Goal: Information Seeking & Learning: Learn about a topic

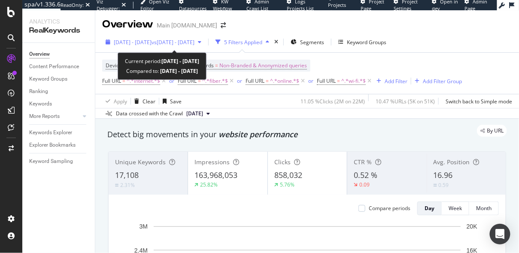
click at [167, 36] on div "2025 May. 7th - Aug. 4th vs 2025 Feb. 5th - May. 5th" at bounding box center [153, 42] width 103 height 13
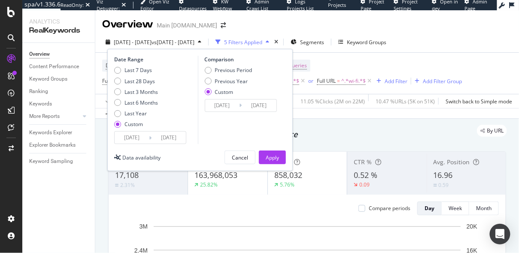
click at [170, 140] on input "[DATE]" at bounding box center [169, 138] width 34 height 12
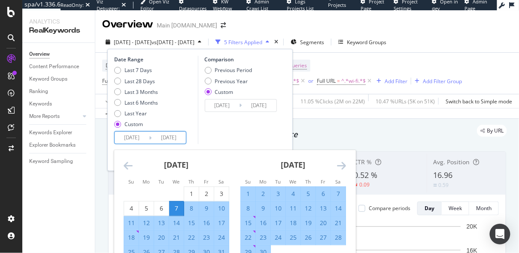
click at [240, 137] on div "Comparison Previous Period Previous Year Custom 2025/02/05 Navigate forward to …" at bounding box center [239, 100] width 82 height 88
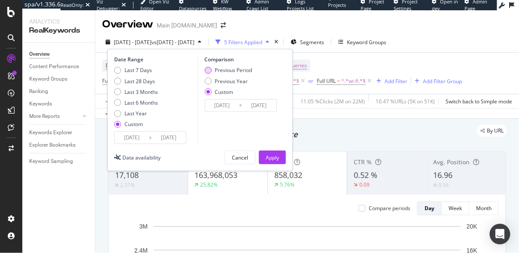
click at [230, 67] on div "Previous Period" at bounding box center [233, 70] width 37 height 7
type input "2025/02/06"
type input "[DATE]"
click at [179, 136] on input "[DATE]" at bounding box center [169, 138] width 34 height 12
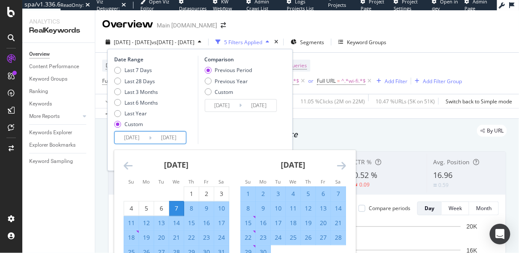
click at [335, 164] on div "[DATE]" at bounding box center [293, 168] width 106 height 36
click at [340, 164] on icon "Move forward to switch to the next month." at bounding box center [341, 166] width 9 height 10
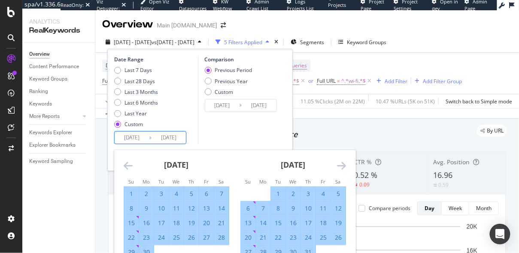
click at [340, 164] on icon "Move forward to switch to the next month." at bounding box center [341, 166] width 9 height 10
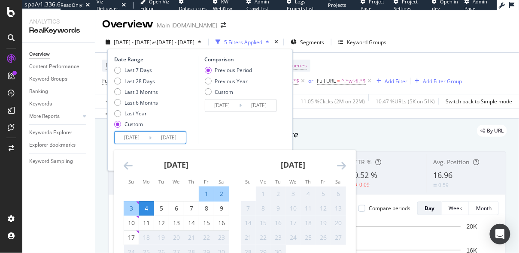
click at [340, 164] on icon "Move forward to switch to the next month." at bounding box center [341, 166] width 9 height 10
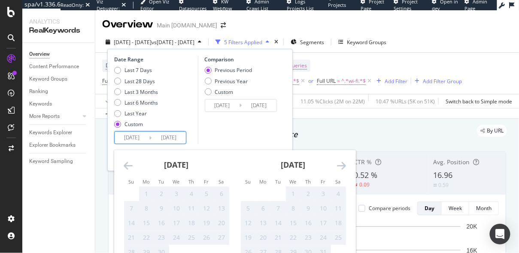
click at [127, 164] on icon "Move backward to switch to the previous month." at bounding box center [128, 166] width 9 height 10
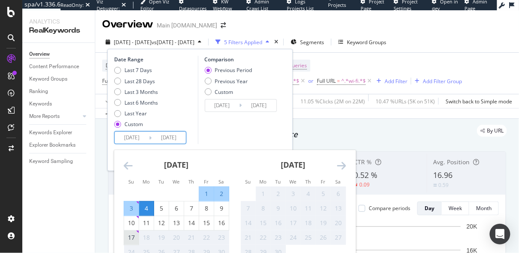
click at [131, 236] on div "17" at bounding box center [131, 238] width 15 height 9
type input "[DATE]"
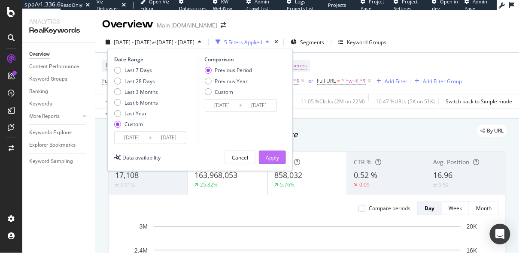
click at [267, 158] on div "Apply" at bounding box center [272, 157] width 13 height 7
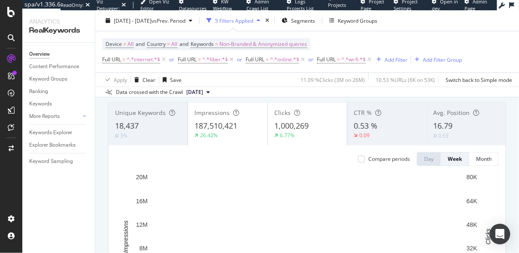
scroll to position [43, 0]
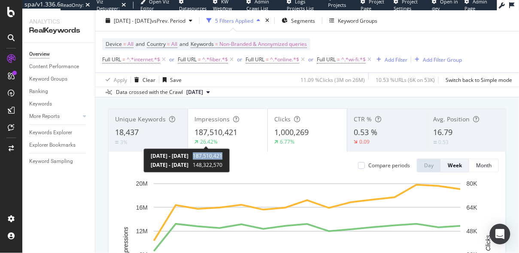
copy span "187,510,421"
drag, startPoint x: 231, startPoint y: 155, endPoint x: 261, endPoint y: 155, distance: 30.5
click at [230, 155] on div "2025 May. 7th - 2025 Aug. 17th 187,510,421 2025 Jan. 24th - 2025 May. 6th 148,3…" at bounding box center [186, 161] width 86 height 24
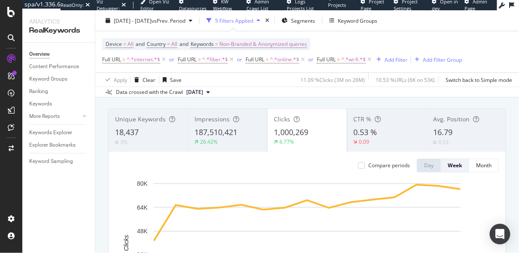
click at [246, 98] on div "Detect big movements in your website performance" at bounding box center [307, 92] width 408 height 20
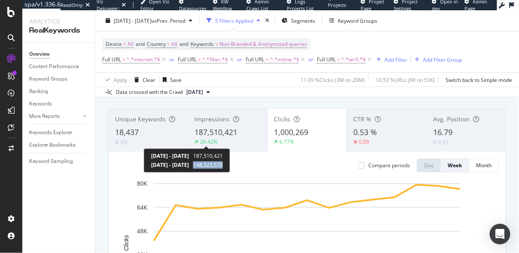
copy span "148,322,570"
drag, startPoint x: 233, startPoint y: 166, endPoint x: 261, endPoint y: 165, distance: 27.9
click at [230, 165] on div "2025 May. 7th - 2025 Aug. 17th 187,510,421 2025 Jan. 24th - 2025 May. 6th 148,3…" at bounding box center [187, 161] width 86 height 24
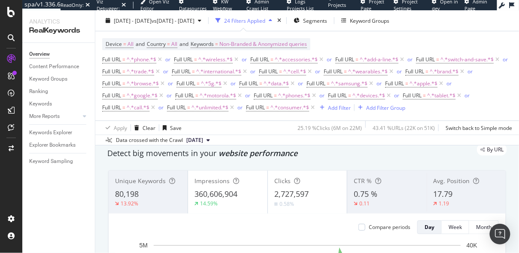
scroll to position [30, 0]
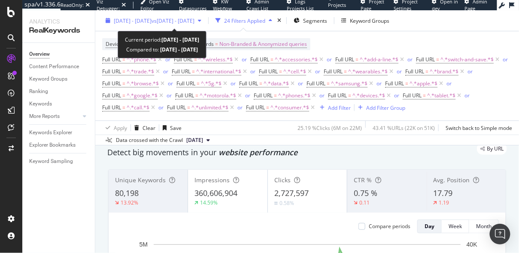
click at [152, 20] on span "[DATE] - [DATE]" at bounding box center [133, 20] width 38 height 7
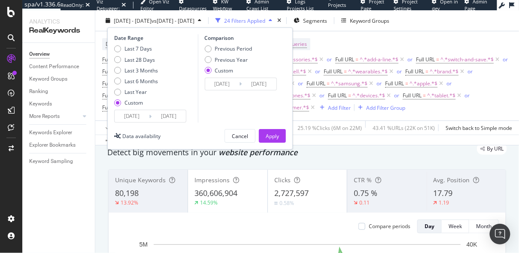
click at [164, 118] on input "[DATE]" at bounding box center [169, 116] width 34 height 12
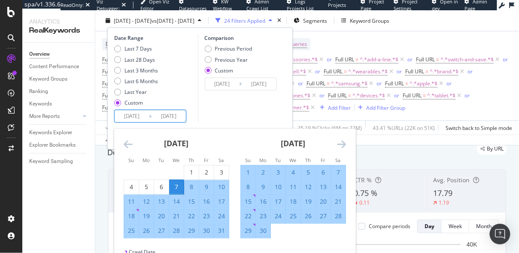
click at [338, 146] on icon "Move forward to switch to the next month." at bounding box center [341, 144] width 9 height 10
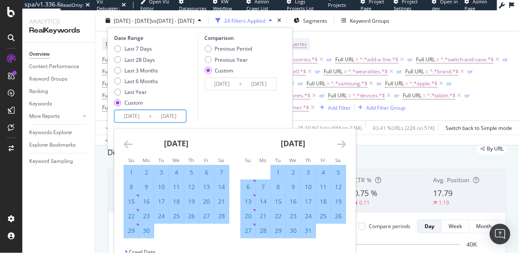
click at [338, 146] on icon "Move forward to switch to the next month." at bounding box center [341, 144] width 9 height 10
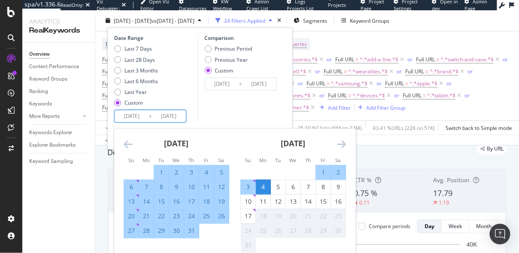
click at [338, 146] on icon "Move forward to switch to the next month." at bounding box center [341, 144] width 9 height 10
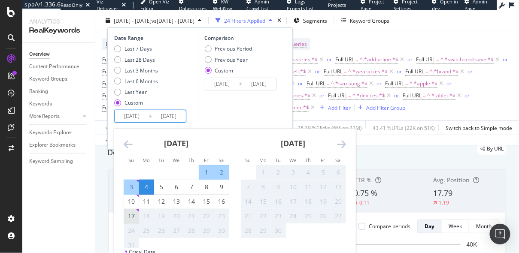
click at [134, 216] on div "17" at bounding box center [131, 216] width 15 height 9
type input "[DATE]"
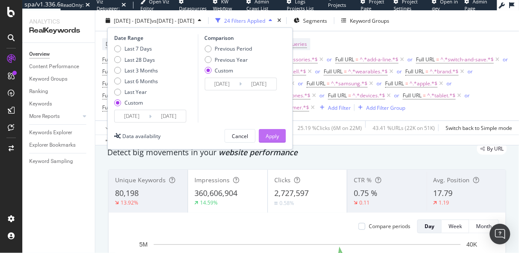
click at [279, 136] on div "Apply" at bounding box center [272, 135] width 13 height 7
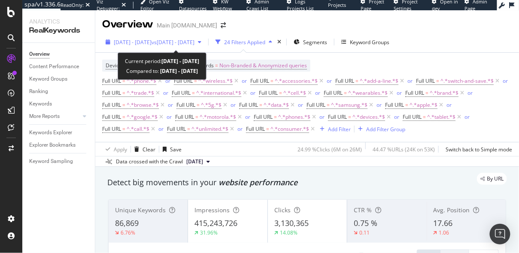
click at [194, 45] on span "vs [DATE] - [DATE]" at bounding box center [173, 42] width 43 height 7
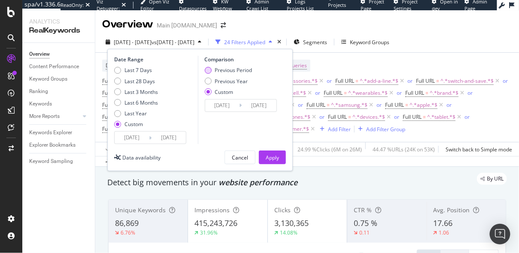
click at [208, 70] on div "Previous Period" at bounding box center [208, 70] width 7 height 7
type input "[DATE]"
click at [277, 161] on div "Apply" at bounding box center [272, 157] width 13 height 13
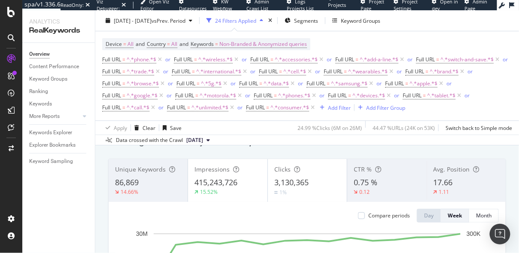
scroll to position [45, 0]
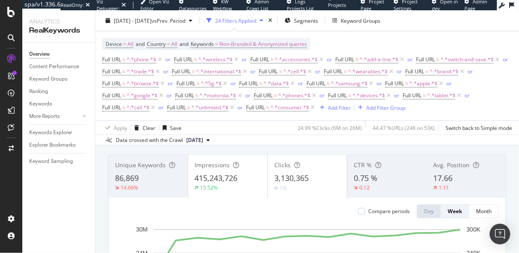
click at [260, 139] on div "Data crossed with the Crawl [DATE]" at bounding box center [307, 140] width 424 height 10
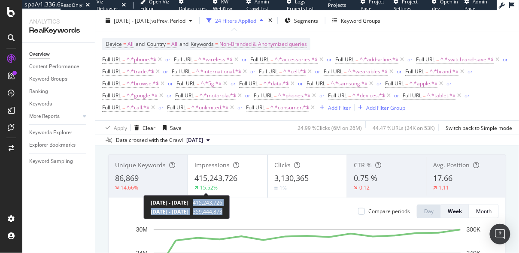
drag, startPoint x: 231, startPoint y: 203, endPoint x: 262, endPoint y: 212, distance: 32.4
click at [230, 212] on div "[DATE] - [DATE] 415,243,726 [DATE] - [DATE] 359,444,873" at bounding box center [186, 207] width 86 height 24
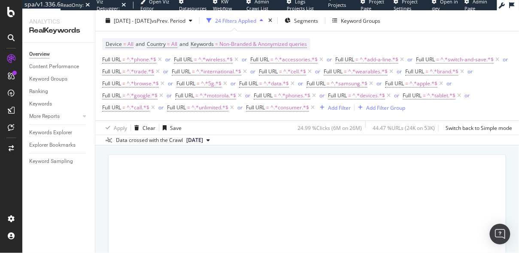
copy div "415,243,726 [DATE] - [DATE] 359,444,873"
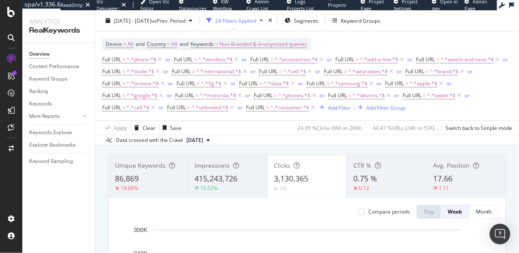
scroll to position [45, 0]
click at [219, 187] on div "15.52%" at bounding box center [228, 189] width 66 height 8
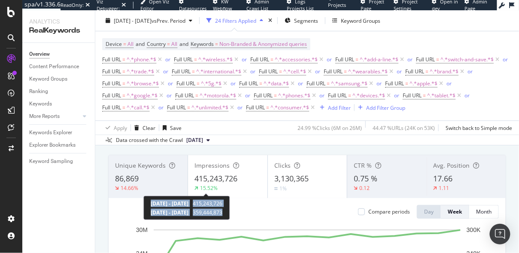
drag, startPoint x: 263, startPoint y: 215, endPoint x: 167, endPoint y: 199, distance: 97.9
click at [167, 199] on div "[DATE] - [DATE] 415,243,726 [DATE] - [DATE] 359,444,873" at bounding box center [186, 208] width 86 height 24
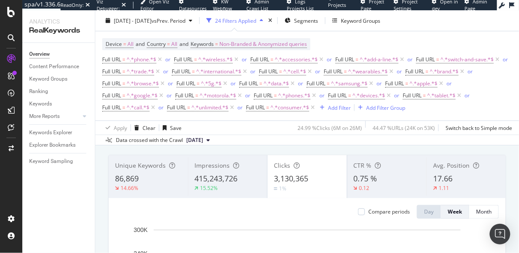
click at [203, 191] on div "15.52%" at bounding box center [209, 188] width 18 height 7
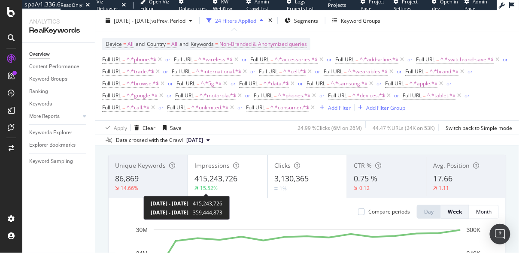
click at [222, 203] on span "415,243,726" at bounding box center [208, 203] width 30 height 7
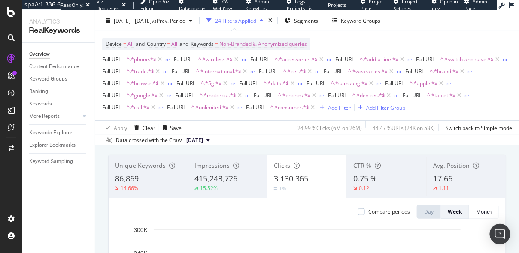
click at [231, 190] on div "15.52%" at bounding box center [228, 189] width 66 height 8
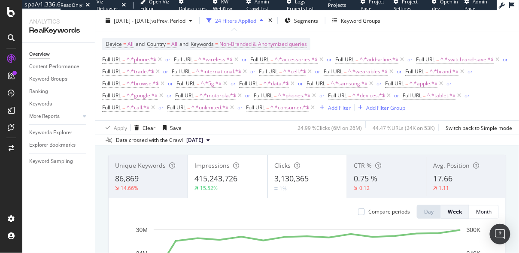
click at [230, 185] on div "15.52%" at bounding box center [227, 189] width 66 height 8
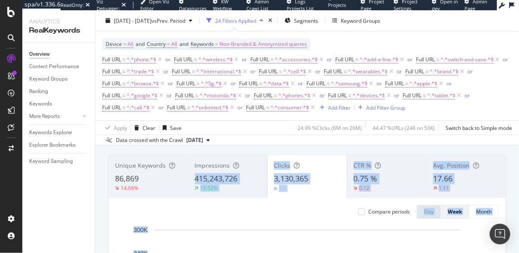
copy div "415,243,726 15.52% Clicks 3,130,365 1% CTR % 0.75 % 0.12 Avg. Position 17.66 1.…"
drag, startPoint x: 263, startPoint y: 205, endPoint x: 209, endPoint y: 188, distance: 57.2
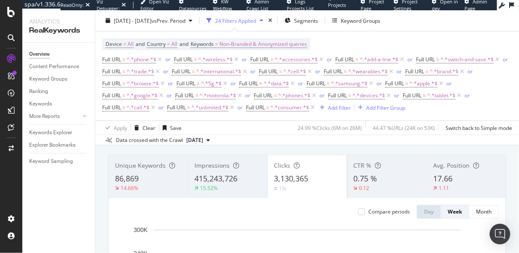
click at [334, 145] on div "Data crossed with the Crawl [DATE]" at bounding box center [307, 140] width 424 height 10
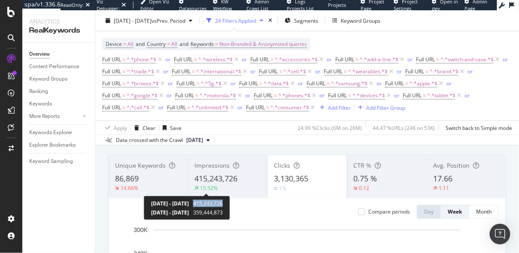
copy span "415,243,726"
drag, startPoint x: 230, startPoint y: 203, endPoint x: 262, endPoint y: 205, distance: 32.3
click at [230, 205] on div "[DATE] - [DATE] 415,243,726 [DATE] - [DATE] 359,444,873" at bounding box center [187, 208] width 86 height 24
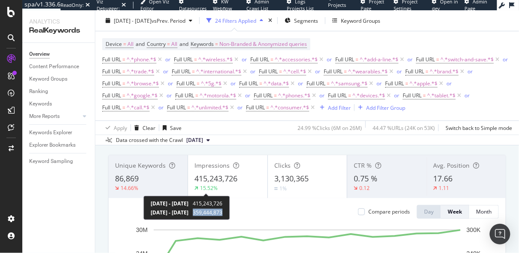
copy span "359,444,873"
drag, startPoint x: 231, startPoint y: 212, endPoint x: 263, endPoint y: 214, distance: 32.3
click at [230, 214] on div "[DATE] - [DATE] 415,243,726 [DATE] - [DATE] 359,444,873" at bounding box center [186, 208] width 86 height 24
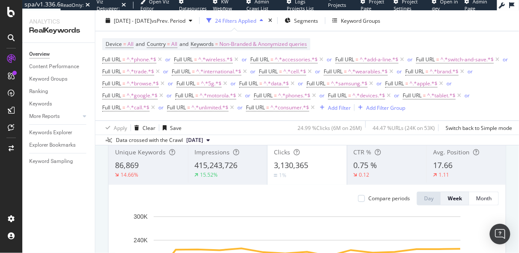
scroll to position [58, 0]
click at [222, 168] on span "415,243,726" at bounding box center [216, 165] width 43 height 10
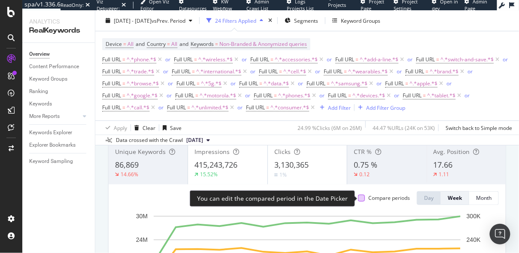
click at [364, 200] on div at bounding box center [361, 198] width 7 height 7
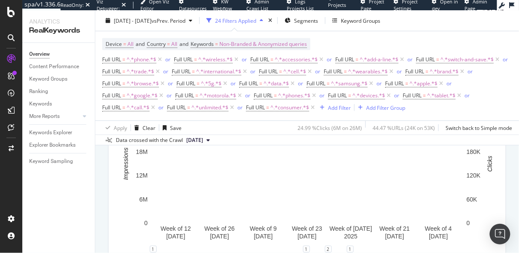
scroll to position [162, 0]
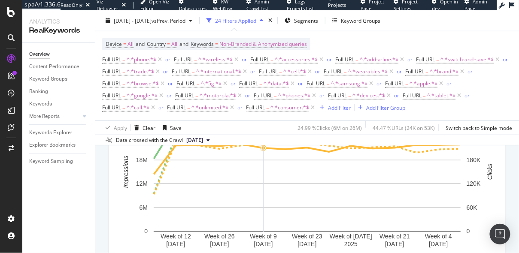
click at [263, 21] on icon "button" at bounding box center [261, 20] width 3 height 5
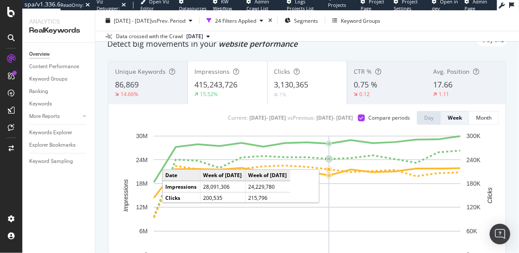
scroll to position [0, 0]
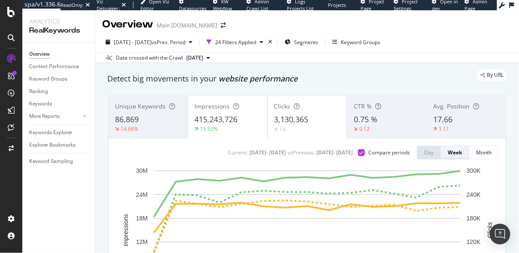
click at [455, 149] on div "Week" at bounding box center [455, 152] width 14 height 7
click at [457, 156] on div "Week" at bounding box center [455, 152] width 14 height 7
click at [455, 152] on div "Week" at bounding box center [455, 152] width 14 height 7
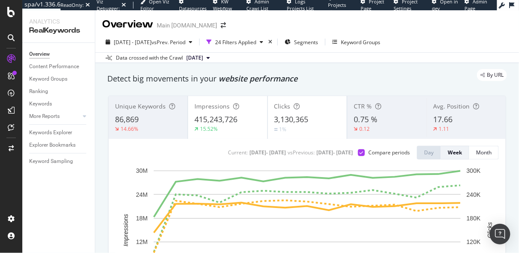
click at [455, 152] on div "Week" at bounding box center [455, 152] width 14 height 7
click at [463, 152] on button "Week" at bounding box center [455, 153] width 28 height 14
click at [450, 152] on div "Week" at bounding box center [455, 152] width 14 height 7
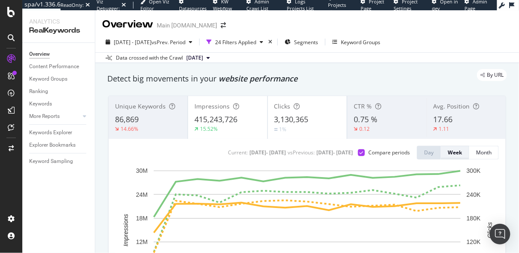
click at [454, 152] on div "Week" at bounding box center [455, 152] width 14 height 7
click at [431, 80] on div "By URL" at bounding box center [303, 75] width 408 height 12
click at [263, 83] on span "website performance" at bounding box center [258, 78] width 79 height 10
